Goal: Task Accomplishment & Management: Use online tool/utility

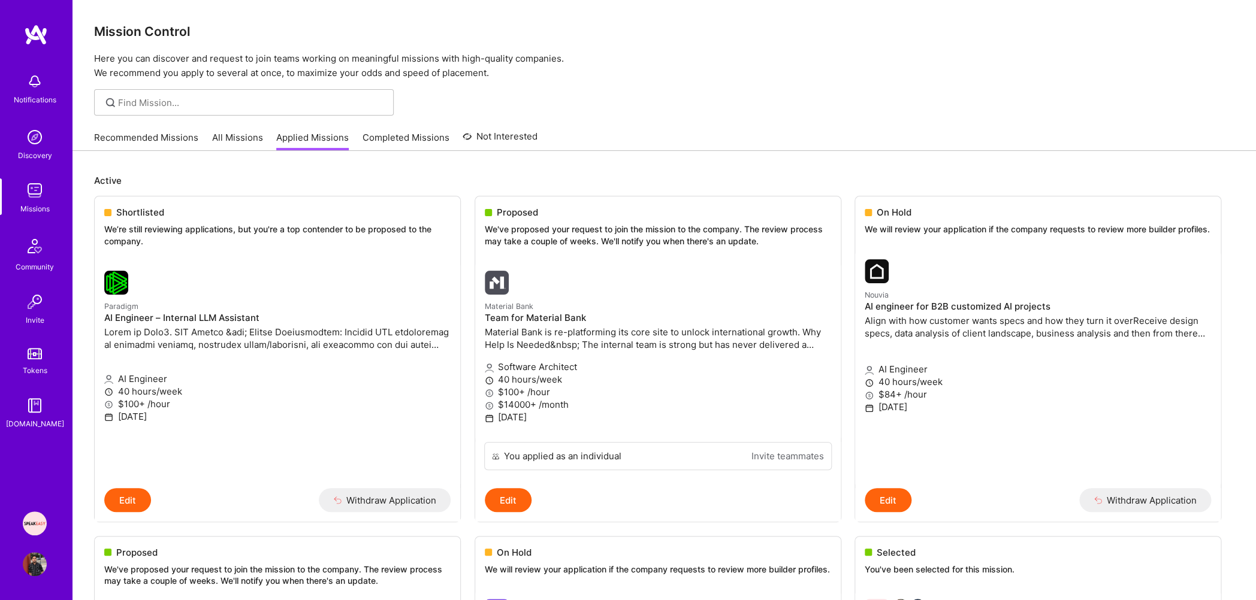
click at [495, 78] on p "Here you can discover and request to join teams working on meaningful missions …" at bounding box center [664, 66] width 1140 height 29
click at [503, 67] on p "Here you can discover and request to join teams working on meaningful missions …" at bounding box center [664, 66] width 1140 height 29
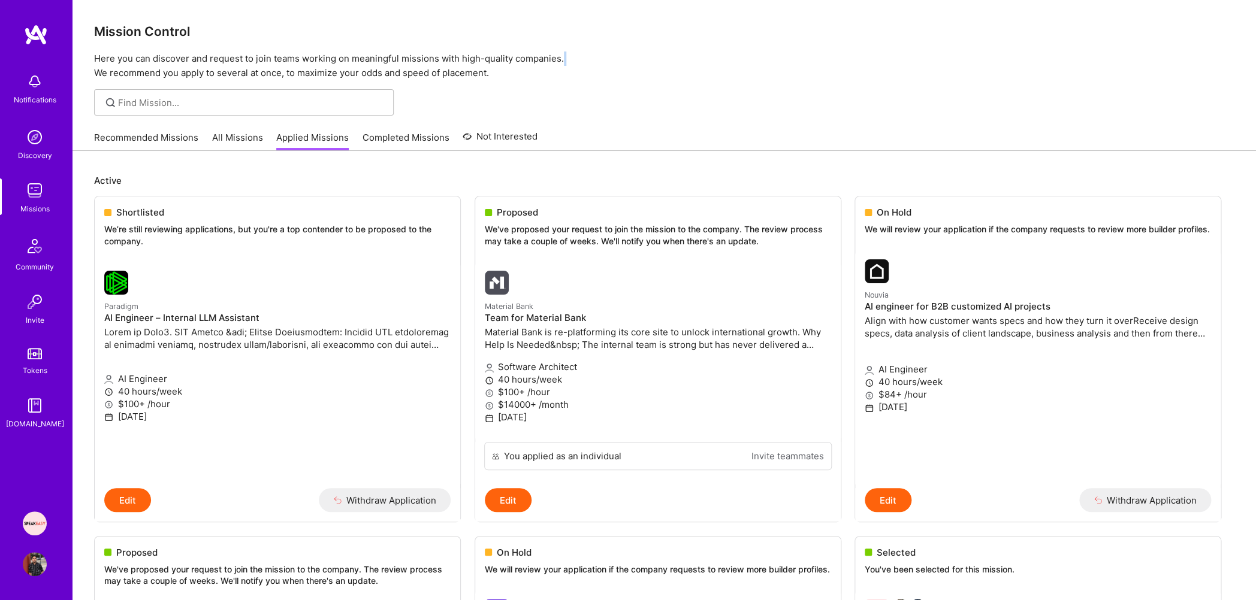
click at [503, 67] on p "Here you can discover and request to join teams working on meaningful missions …" at bounding box center [664, 66] width 1140 height 29
click at [506, 62] on p "Here you can discover and request to join teams working on meaningful missions …" at bounding box center [664, 66] width 1140 height 29
click at [499, 68] on p "Here you can discover and request to join teams working on meaningful missions …" at bounding box center [664, 66] width 1140 height 29
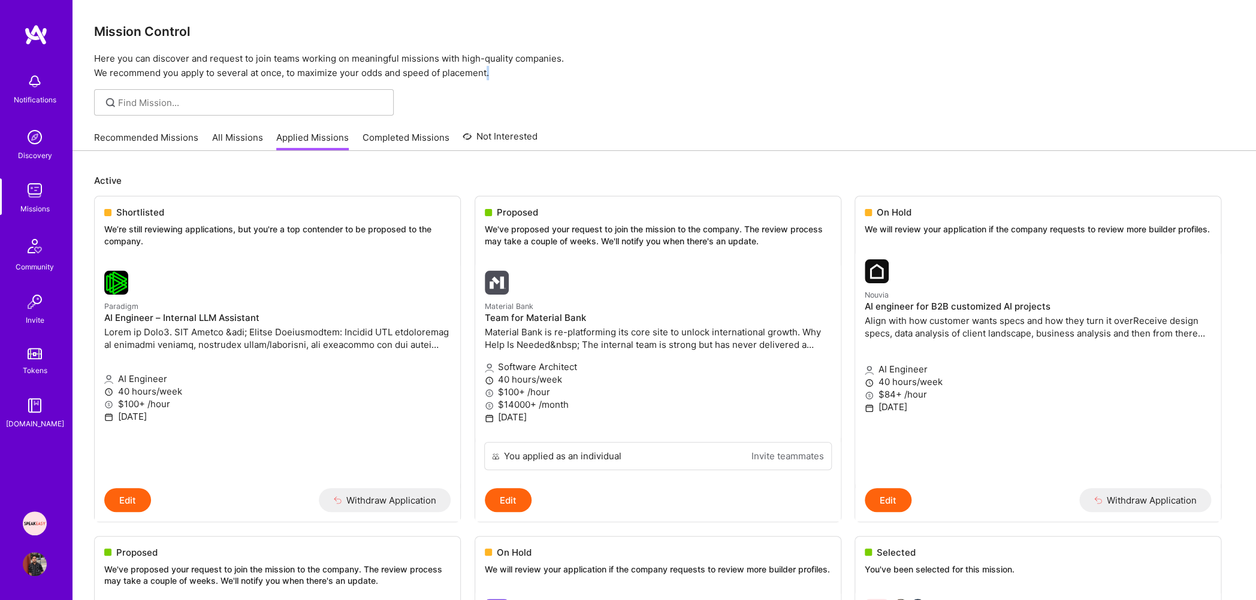
click at [499, 68] on p "Here you can discover and request to join teams working on meaningful missions …" at bounding box center [664, 66] width 1140 height 29
click at [498, 54] on p "Here you can discover and request to join teams working on meaningful missions …" at bounding box center [664, 66] width 1140 height 29
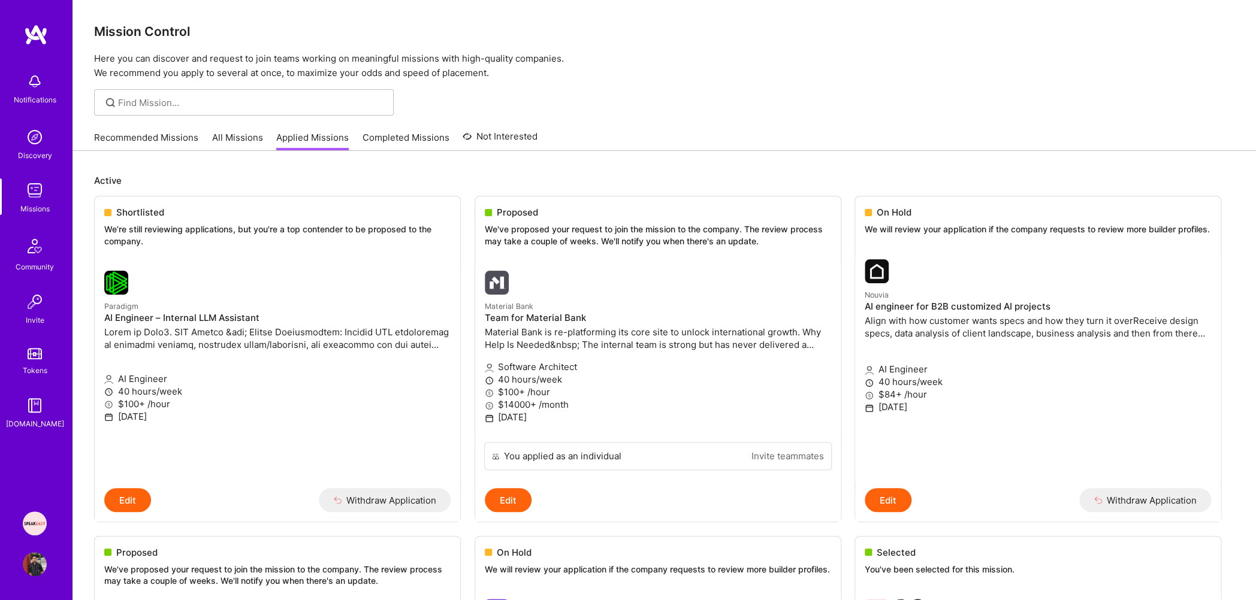
click at [488, 71] on p "Here you can discover and request to join teams working on meaningful missions …" at bounding box center [664, 66] width 1140 height 29
click at [488, 55] on p "Here you can discover and request to join teams working on meaningful missions …" at bounding box center [664, 66] width 1140 height 29
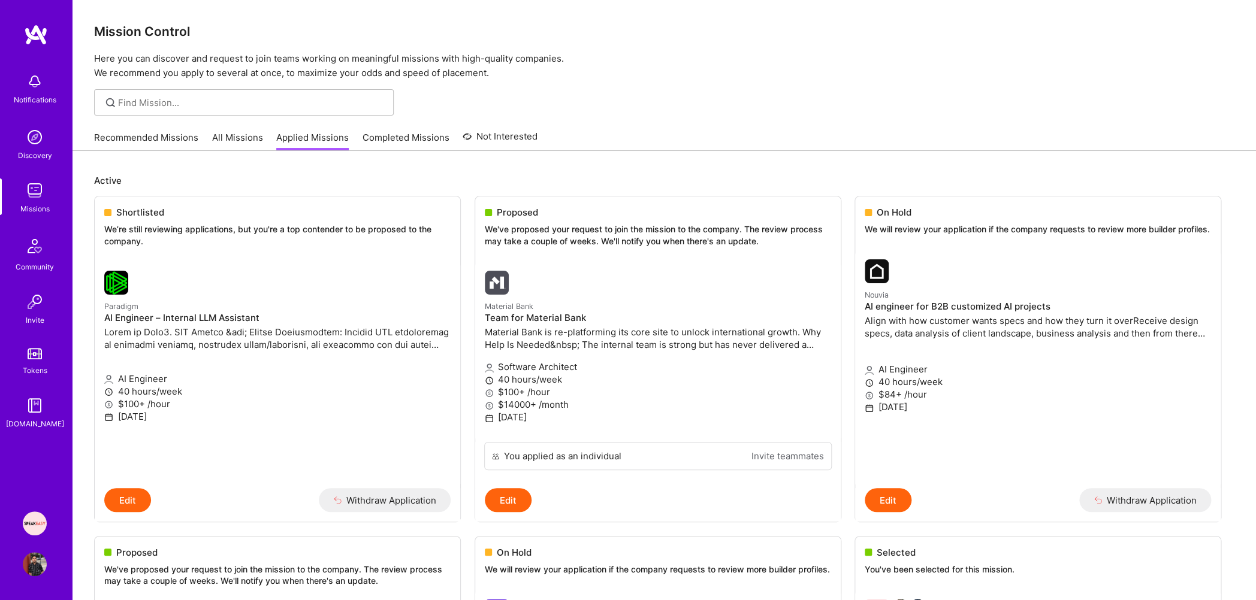
click at [488, 55] on p "Here you can discover and request to join teams working on meaningful missions …" at bounding box center [664, 66] width 1140 height 29
click at [37, 520] on img at bounding box center [35, 524] width 24 height 24
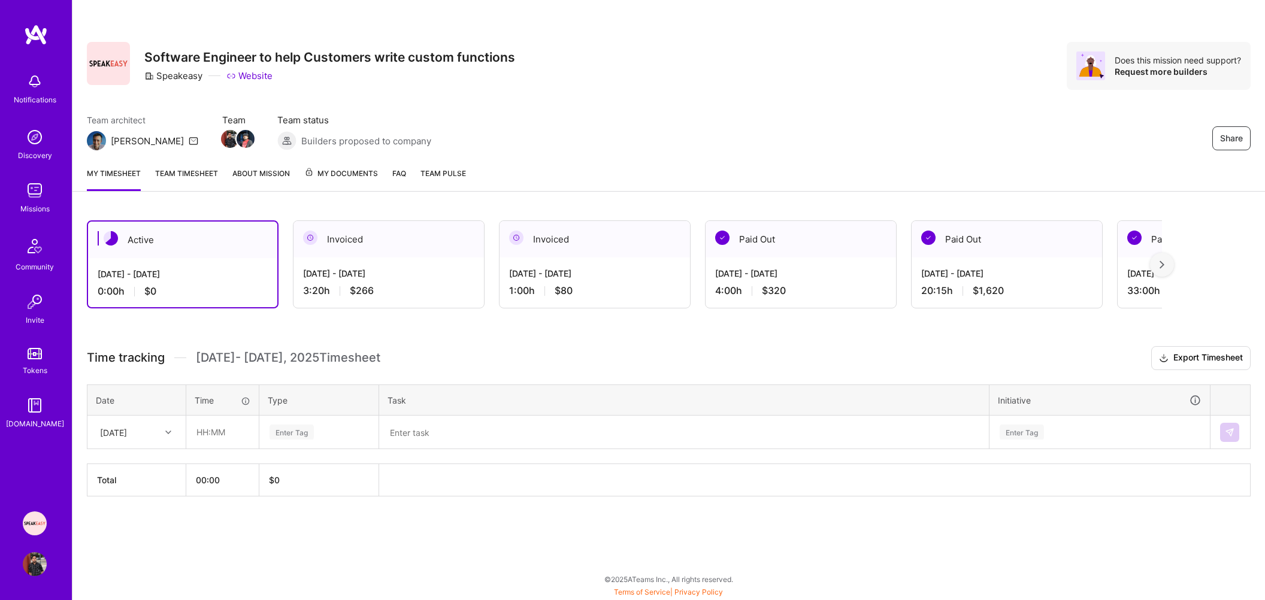
click at [612, 280] on div "Jul 1 - Jul 15, 2025 1:00 h $80" at bounding box center [595, 282] width 191 height 49
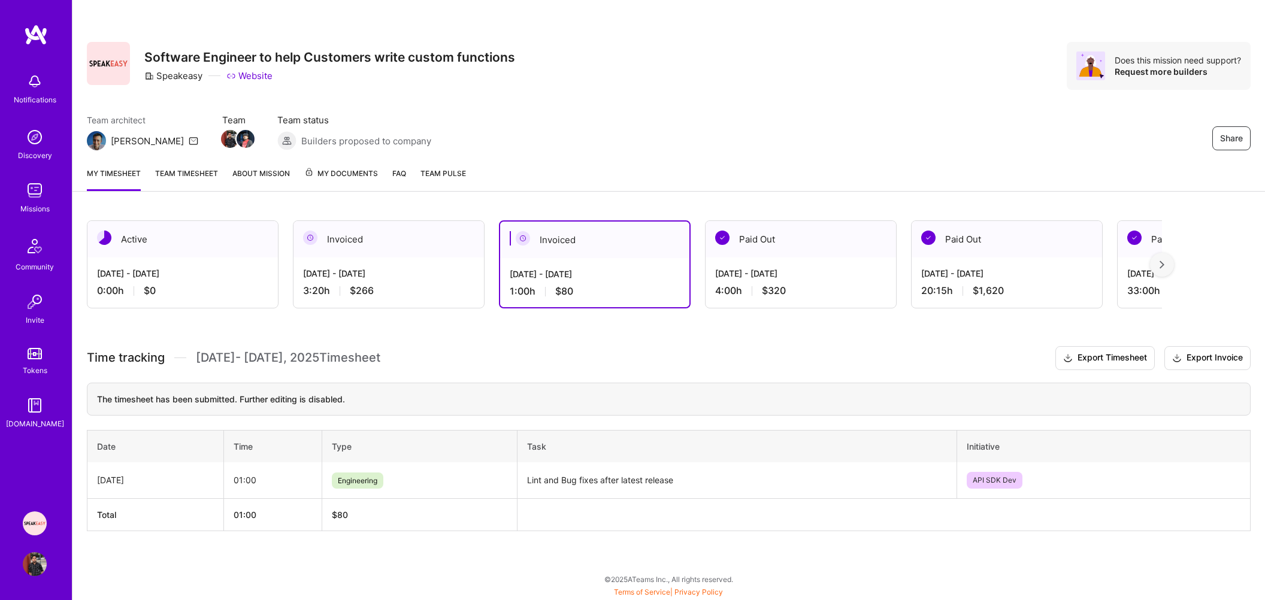
drag, startPoint x: 679, startPoint y: 483, endPoint x: 526, endPoint y: 487, distance: 153.4
click at [526, 487] on td "Lint and Bug fixes after latest release" at bounding box center [738, 480] width 440 height 37
copy td "Lint and Bug fixes after latest release"
click at [355, 261] on div "Jul 16 - Jul 31, 2025 3:20 h $266" at bounding box center [389, 282] width 191 height 49
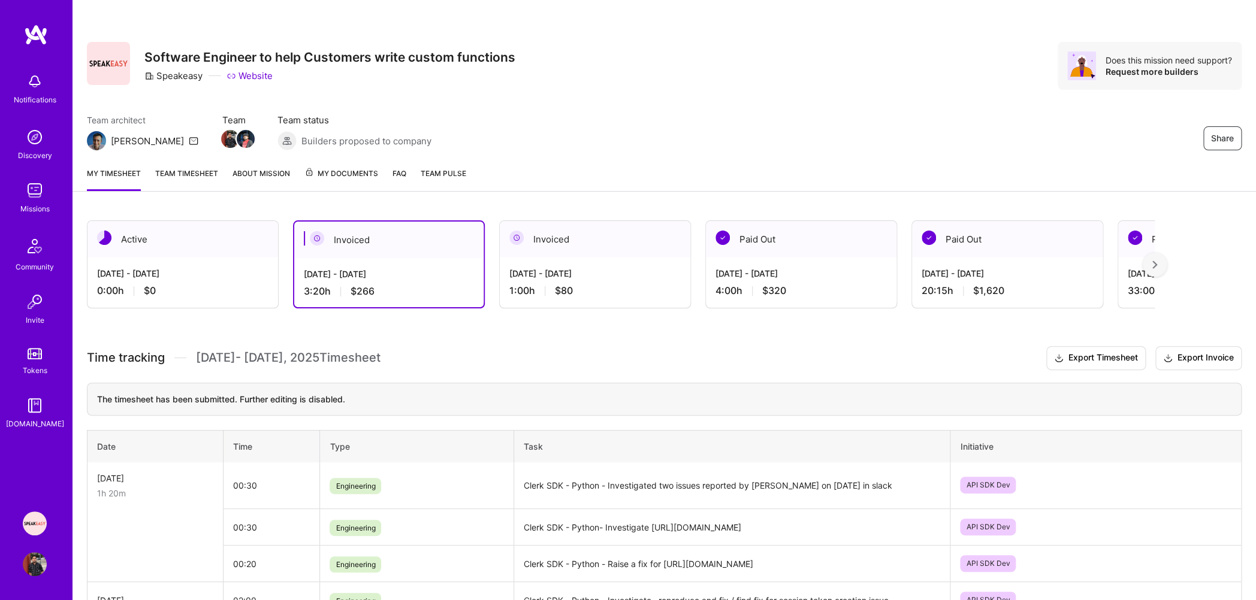
scroll to position [116, 0]
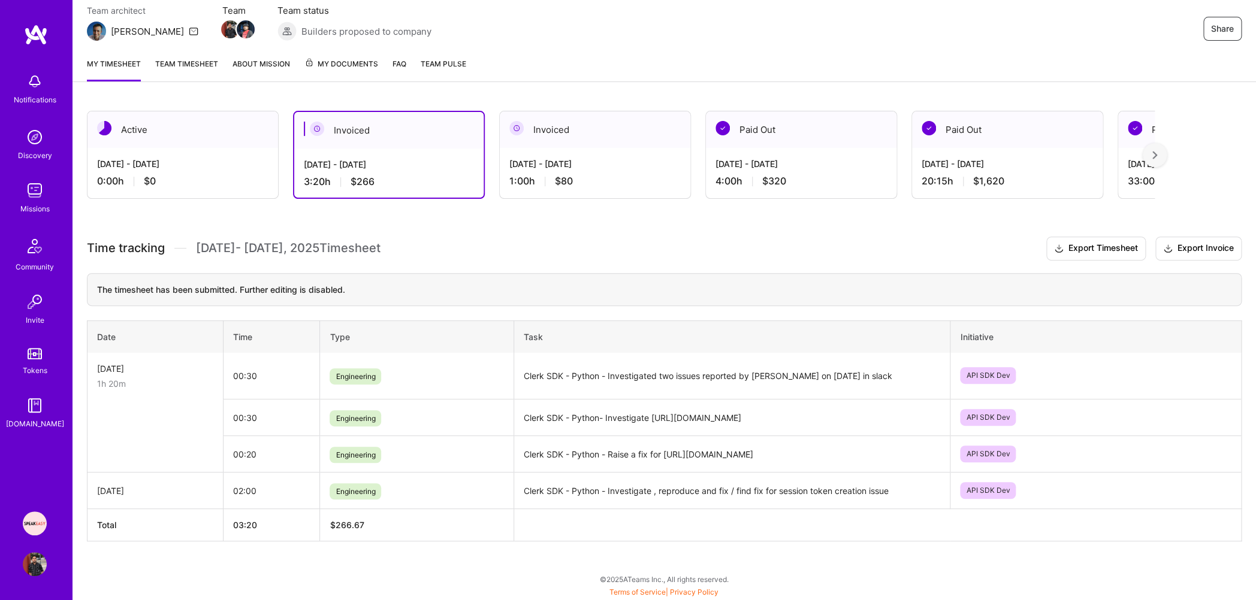
drag, startPoint x: 524, startPoint y: 491, endPoint x: 903, endPoint y: 498, distance: 378.7
click at [903, 498] on td "Clerk SDK - Python - Investigate , reproduce and fix / find fix for session tok…" at bounding box center [732, 491] width 436 height 37
copy td "Clerk SDK - Python - Investigate , reproduce and fix / find fix for session tok…"
drag, startPoint x: 523, startPoint y: 454, endPoint x: 896, endPoint y: 455, distance: 373.2
click at [896, 455] on td "Clerk SDK - Python - Raise a fix for https://github.com/clerk/clerk-sdk-python/…" at bounding box center [732, 454] width 436 height 37
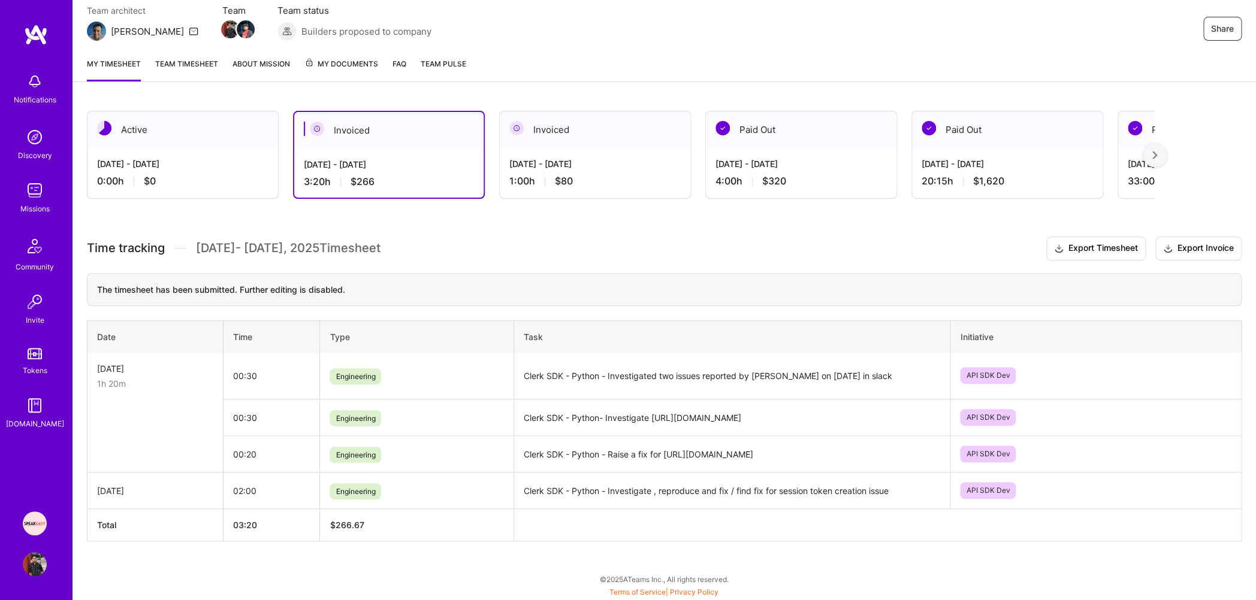
copy td "Clerk SDK - Python - Raise a fix for https://github.com/clerk/clerk-sdk-python/…"
click at [552, 416] on td "Clerk SDK - Python- Investigate https://github.com/clerk/clerk-sdk-python/issue…" at bounding box center [732, 418] width 436 height 37
click at [551, 379] on td "Clerk SDK - Python - Investigated two issues reported by Logan on July 25th in …" at bounding box center [732, 376] width 436 height 47
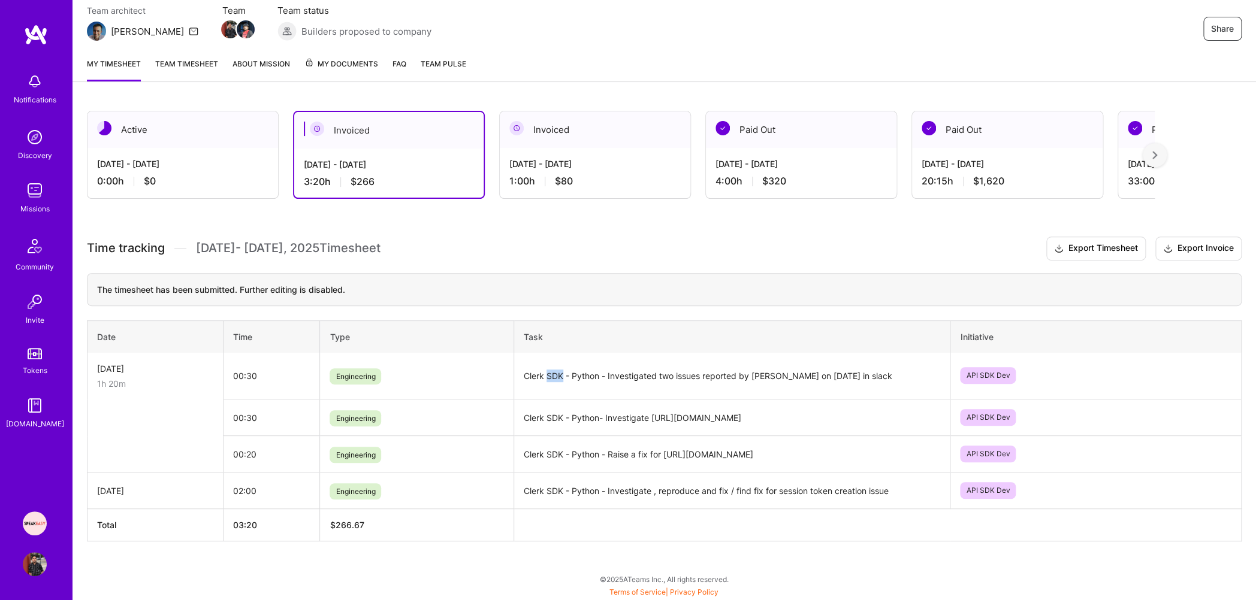
click at [551, 379] on td "Clerk SDK - Python - Investigated two issues reported by Logan on July 25th in …" at bounding box center [732, 376] width 436 height 47
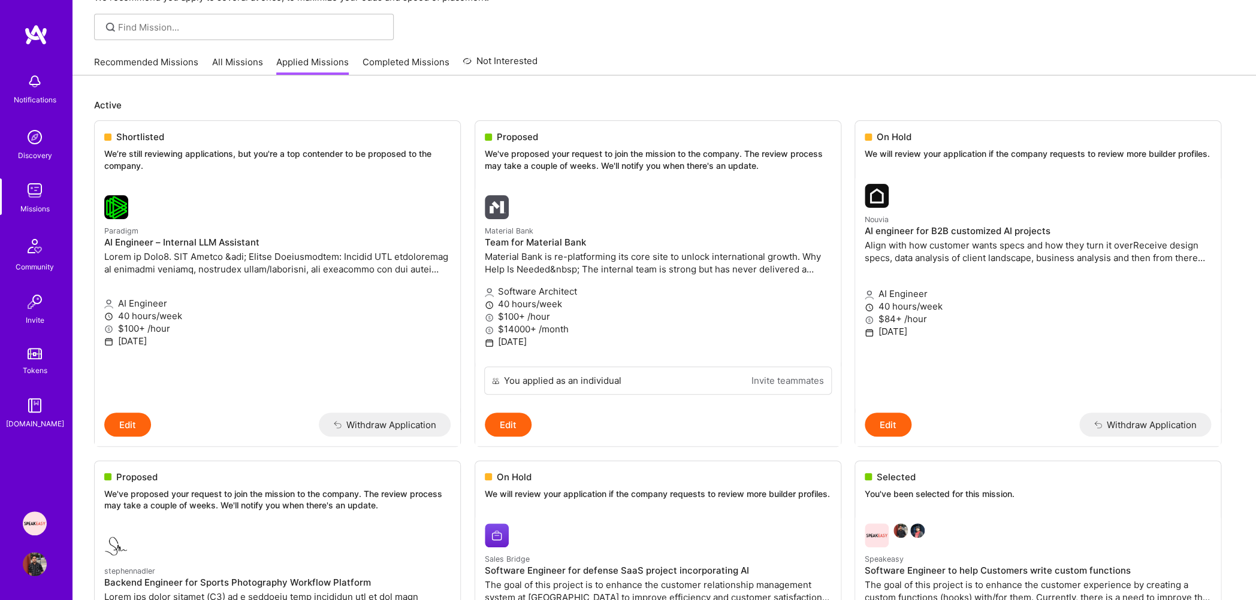
click at [42, 187] on img at bounding box center [35, 191] width 24 height 24
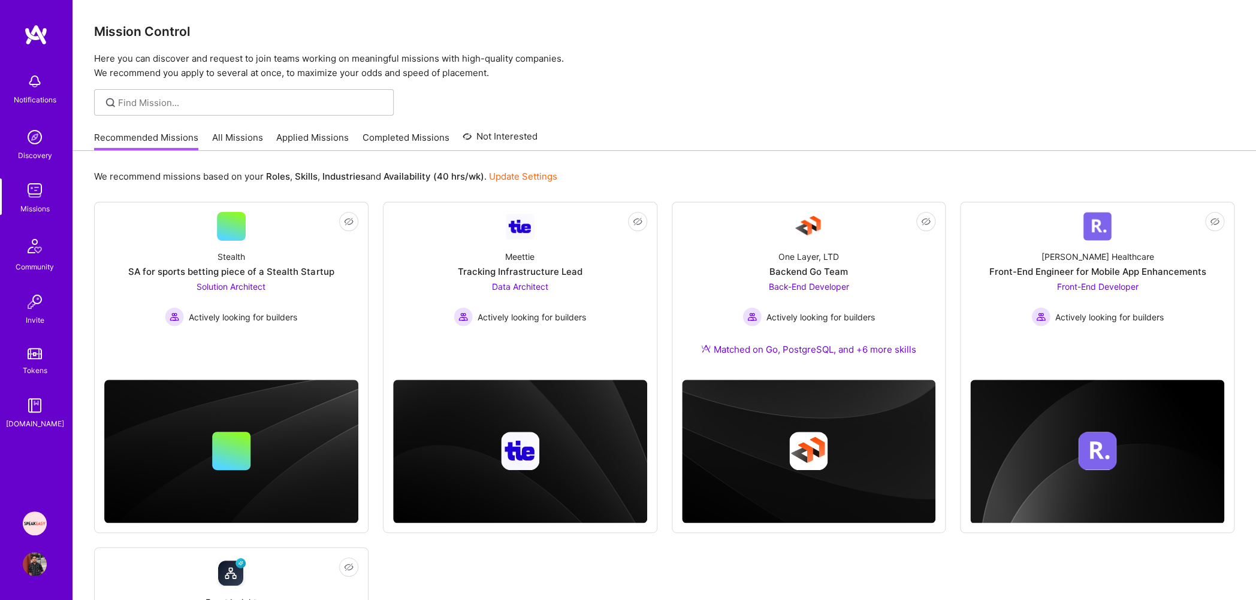
click at [321, 137] on link "Applied Missions" at bounding box center [312, 141] width 72 height 20
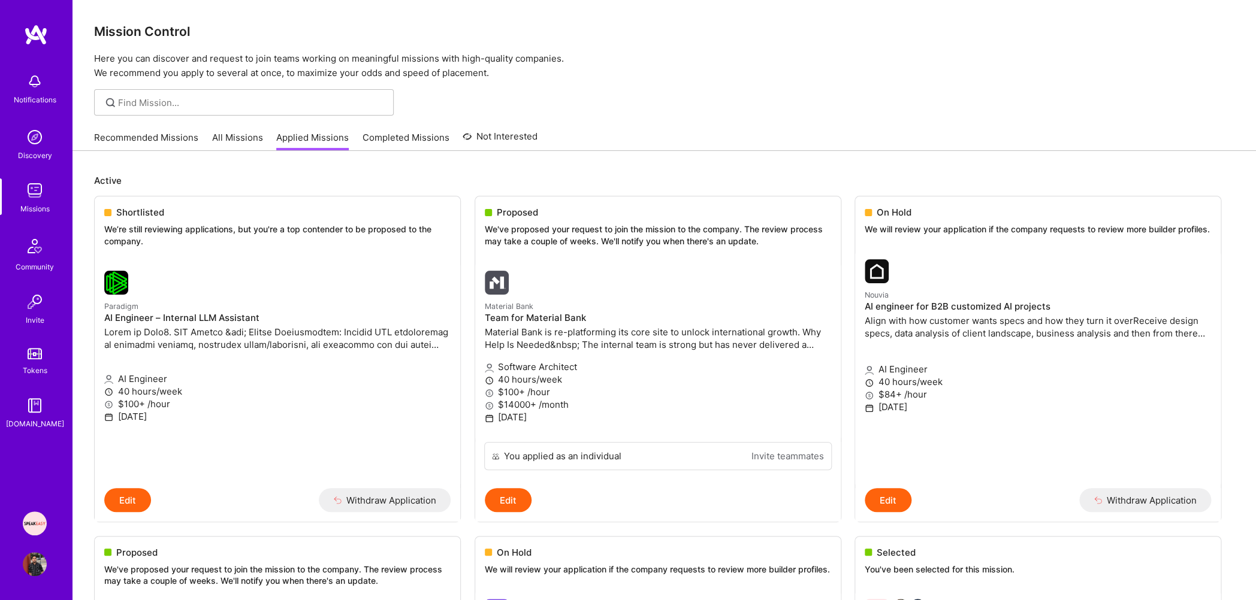
click at [117, 138] on link "Recommended Missions" at bounding box center [146, 141] width 104 height 20
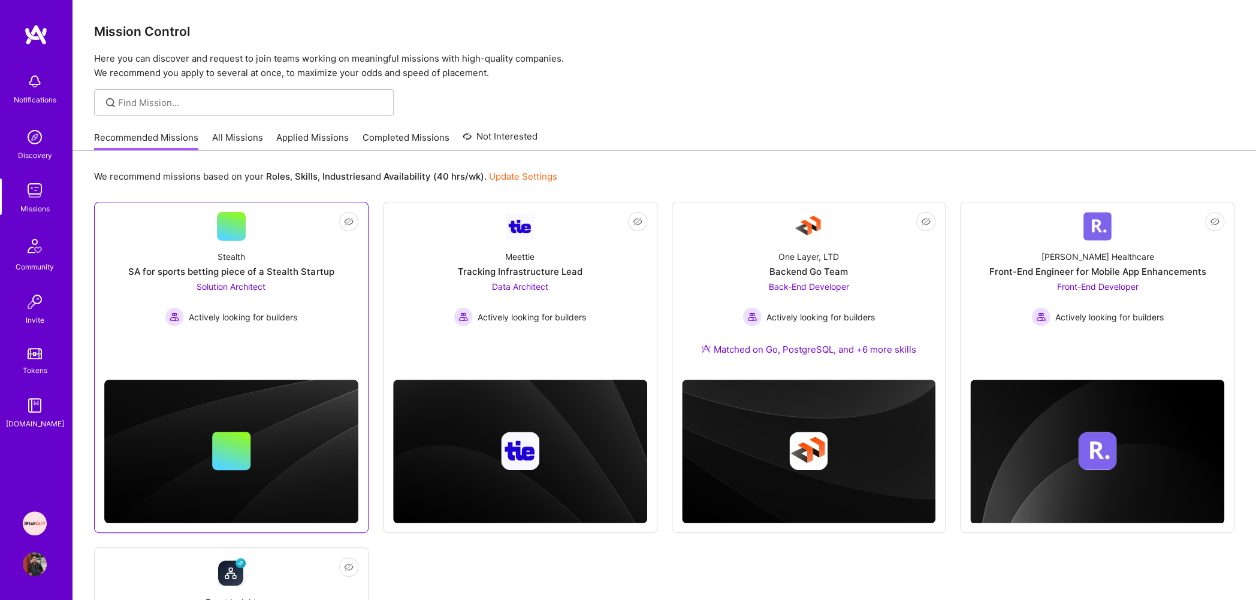
scroll to position [256, 0]
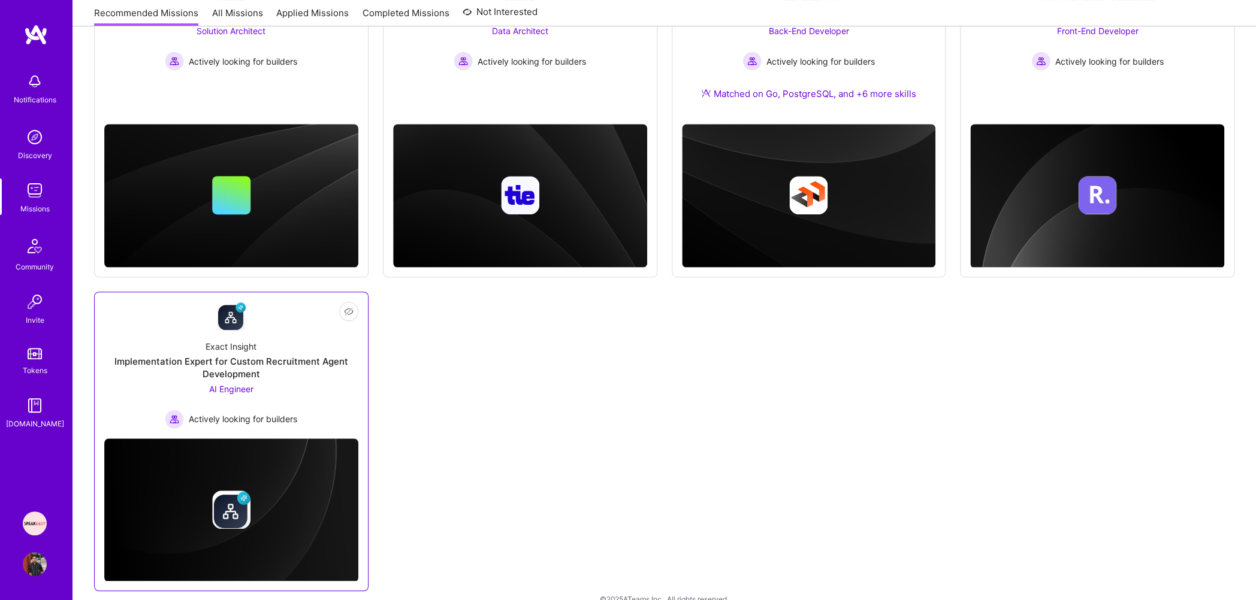
click at [279, 358] on div "Implementation Expert for Custom Recruitment Agent Development" at bounding box center [231, 367] width 254 height 25
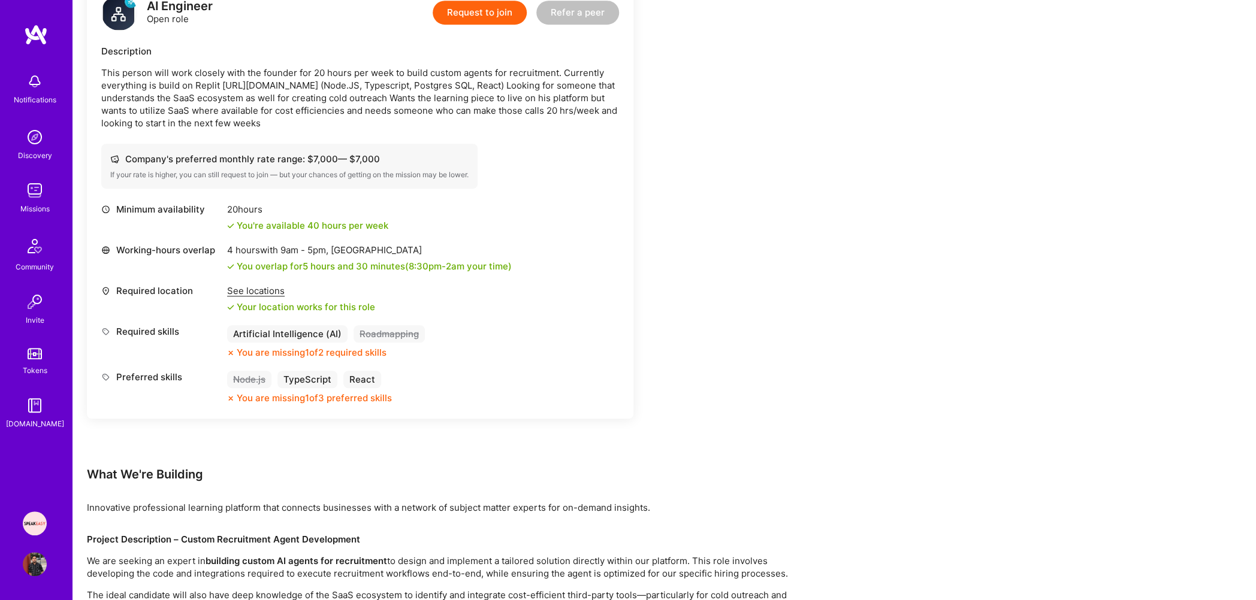
scroll to position [486, 0]
